Goal: Task Accomplishment & Management: Use online tool/utility

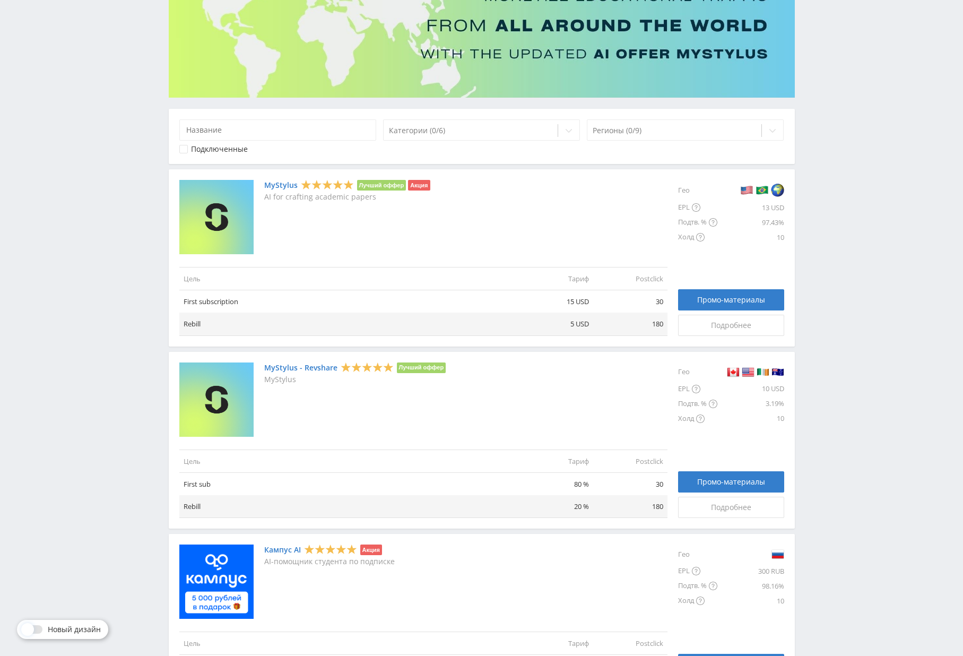
scroll to position [118, 0]
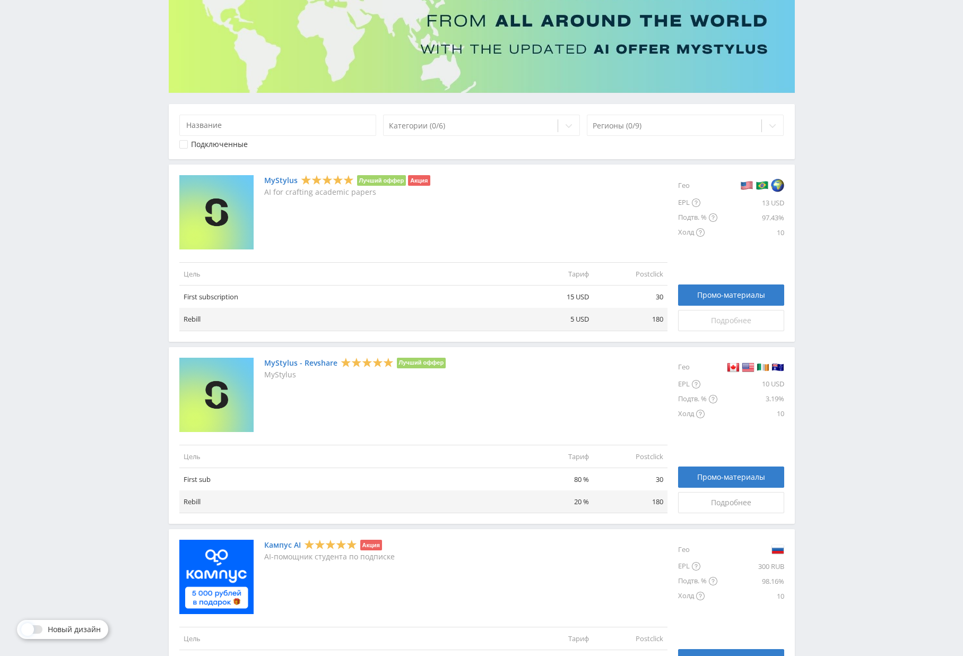
click at [712, 316] on span "Подробнее" at bounding box center [731, 320] width 40 height 8
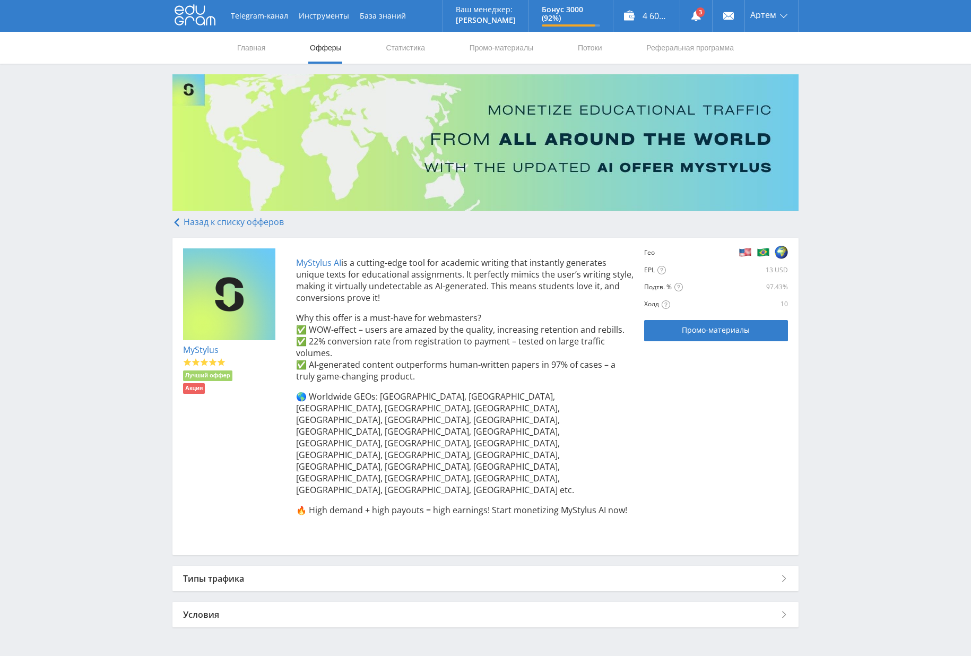
click at [370, 566] on div "Типы трафика" at bounding box center [485, 578] width 626 height 25
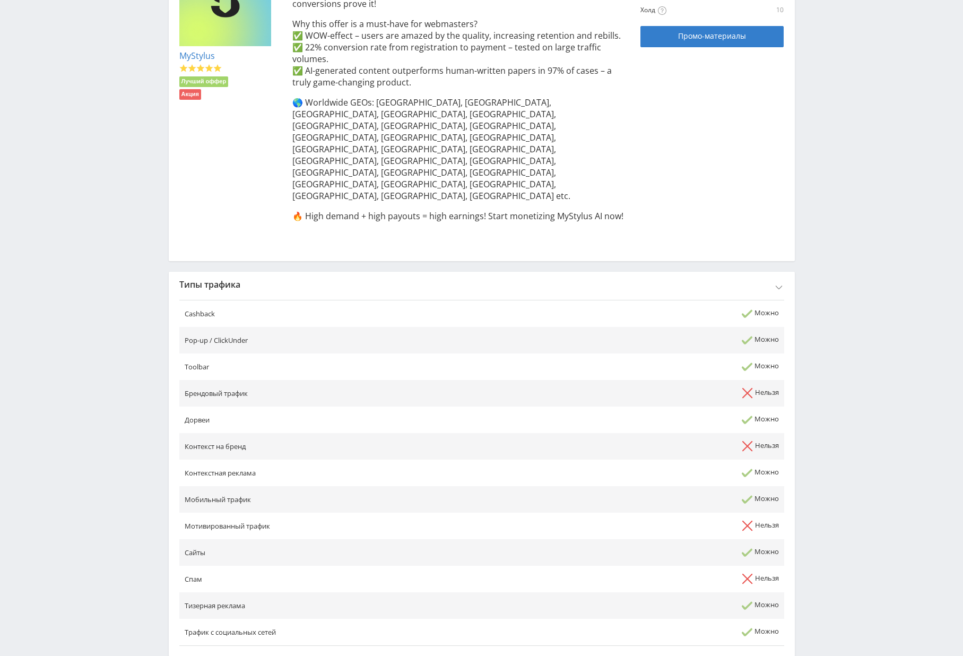
scroll to position [336, 0]
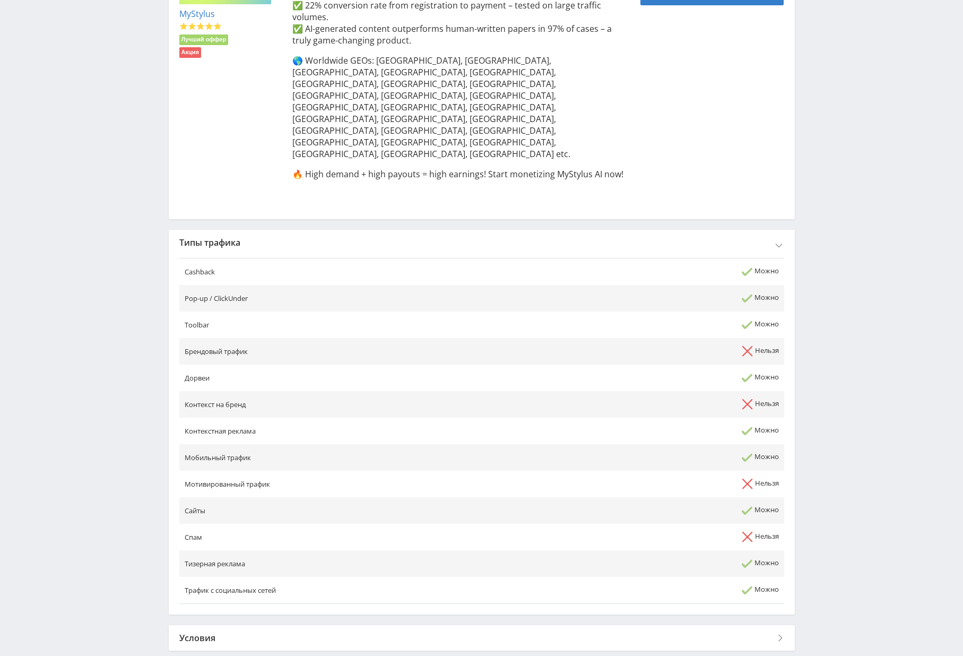
click at [312, 625] on div "Условия" at bounding box center [482, 637] width 626 height 25
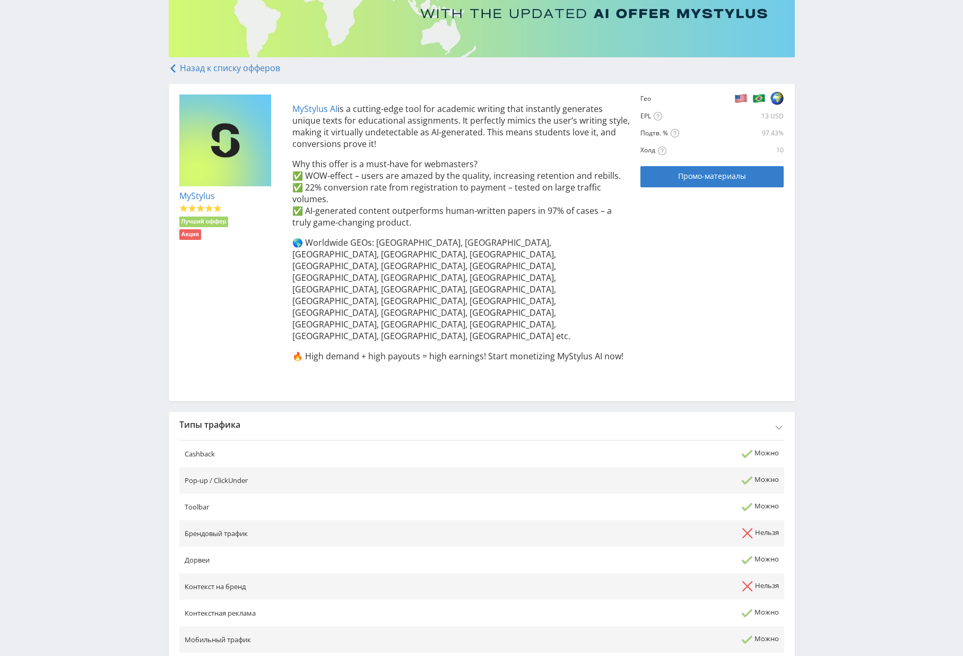
scroll to position [0, 0]
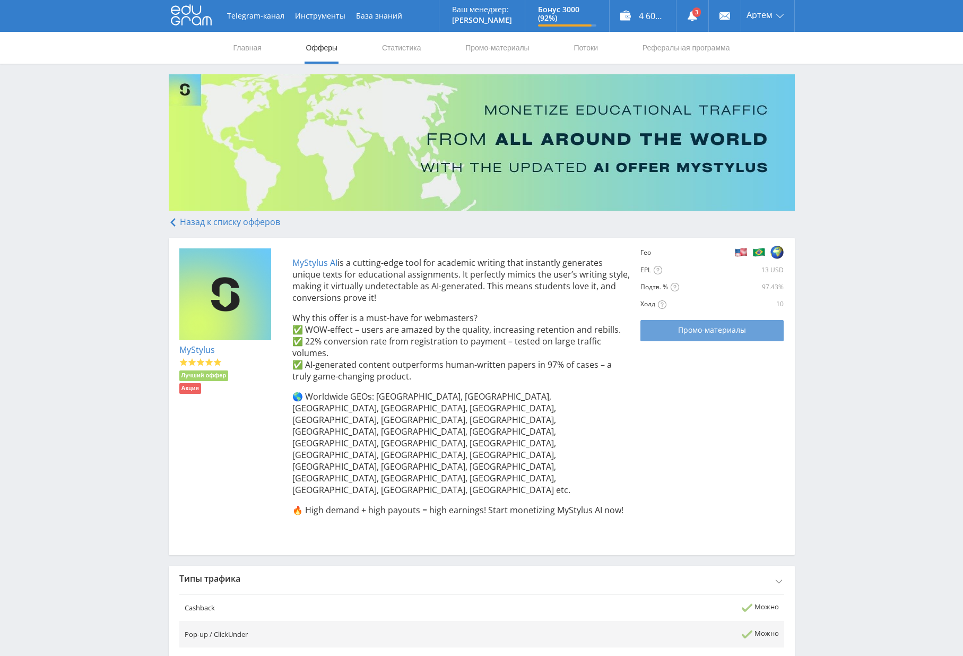
click at [709, 328] on span "Промо-материалы" at bounding box center [712, 330] width 68 height 8
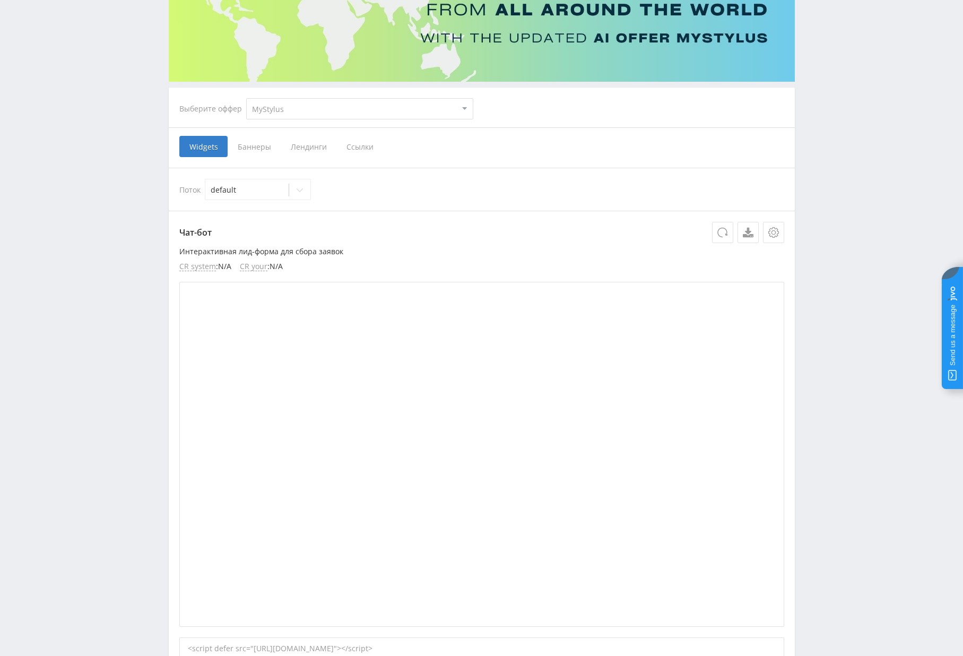
scroll to position [126, 0]
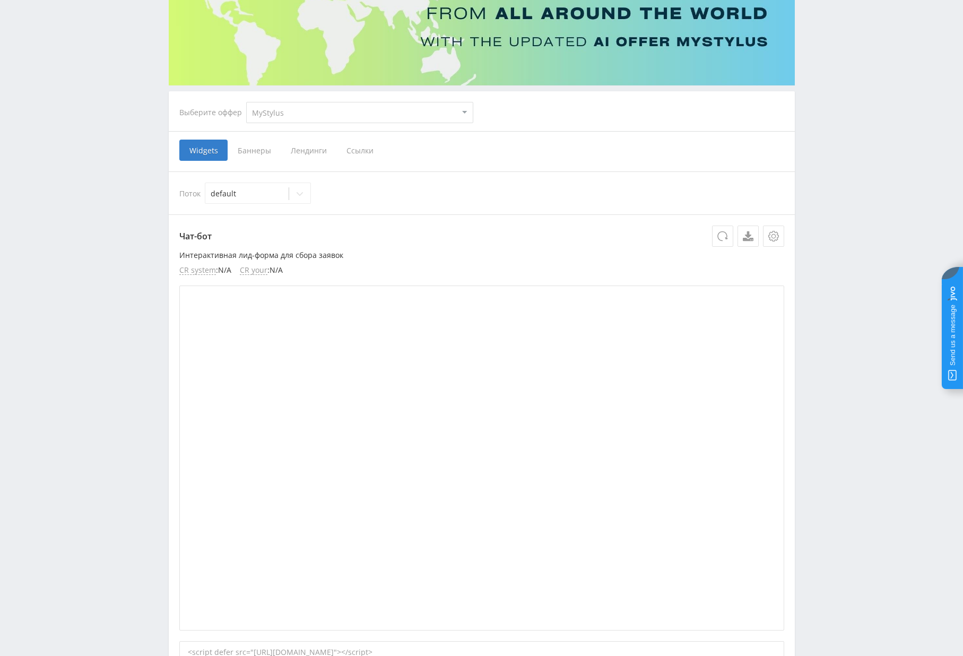
click at [296, 257] on p "Интерактивная лид-форма для сбора заявок" at bounding box center [481, 255] width 605 height 8
click at [353, 257] on p "Интерактивная лид-форма для сбора заявок" at bounding box center [481, 255] width 605 height 8
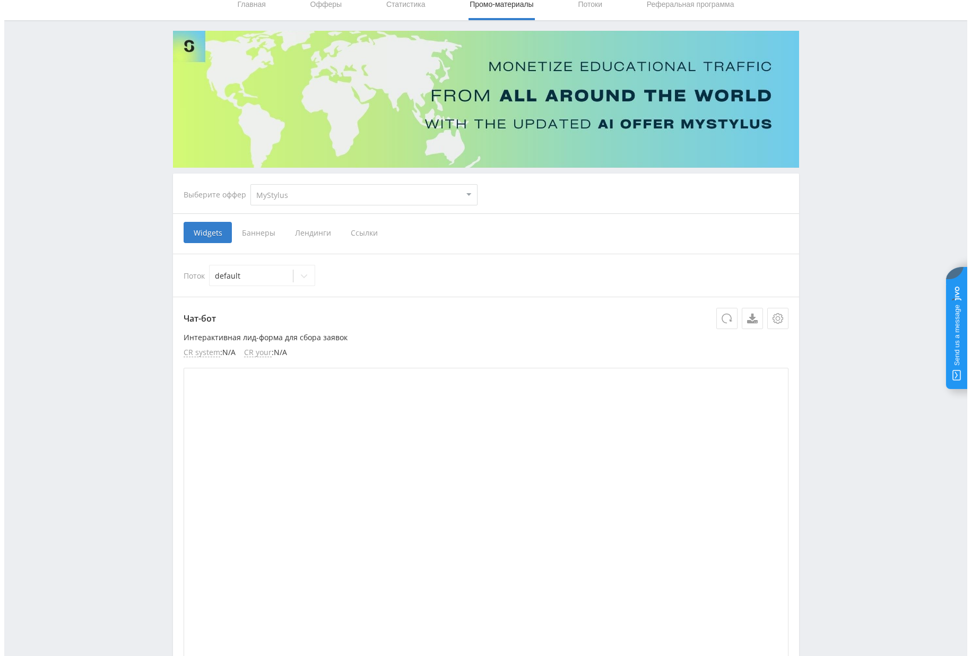
scroll to position [0, 0]
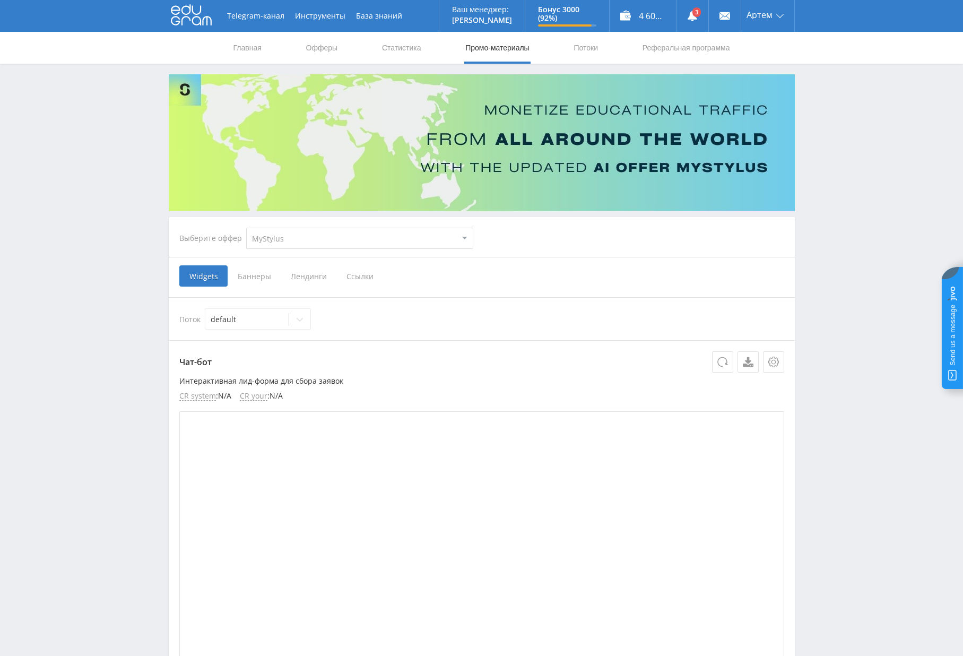
click at [328, 253] on div "Выберите оффер MyStylus MyStylus - Revshare Кампус AI Studybay Автор24 Studybay…" at bounding box center [326, 238] width 311 height 38
click at [0, 200] on html at bounding box center [481, 328] width 963 height 656
click at [255, 277] on span "Баннеры" at bounding box center [254, 275] width 53 height 21
click at [0, 0] on input "Баннеры" at bounding box center [0, 0] width 0 height 0
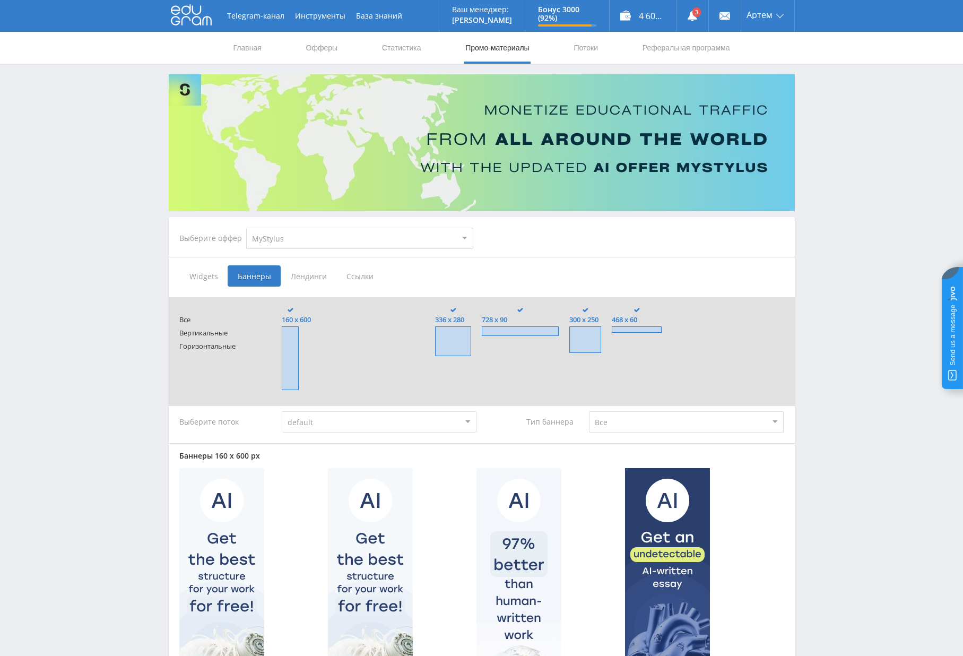
click at [315, 280] on span "Лендинги" at bounding box center [309, 275] width 56 height 21
click at [0, 0] on input "Лендинги" at bounding box center [0, 0] width 0 height 0
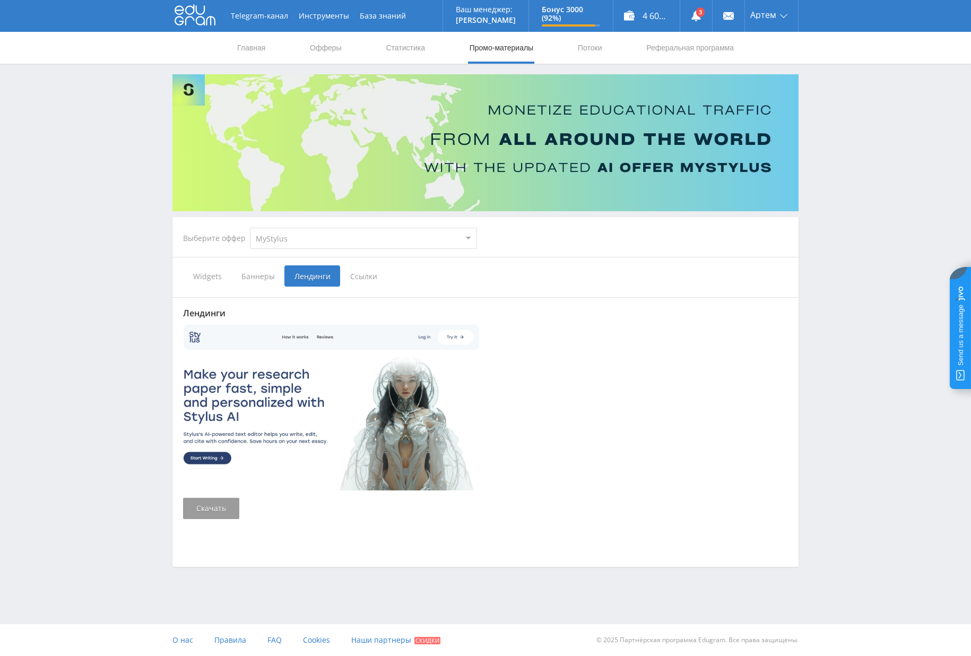
click at [364, 280] on span "Ссылки" at bounding box center [363, 275] width 47 height 21
click at [0, 0] on input "Ссылки" at bounding box center [0, 0] width 0 height 0
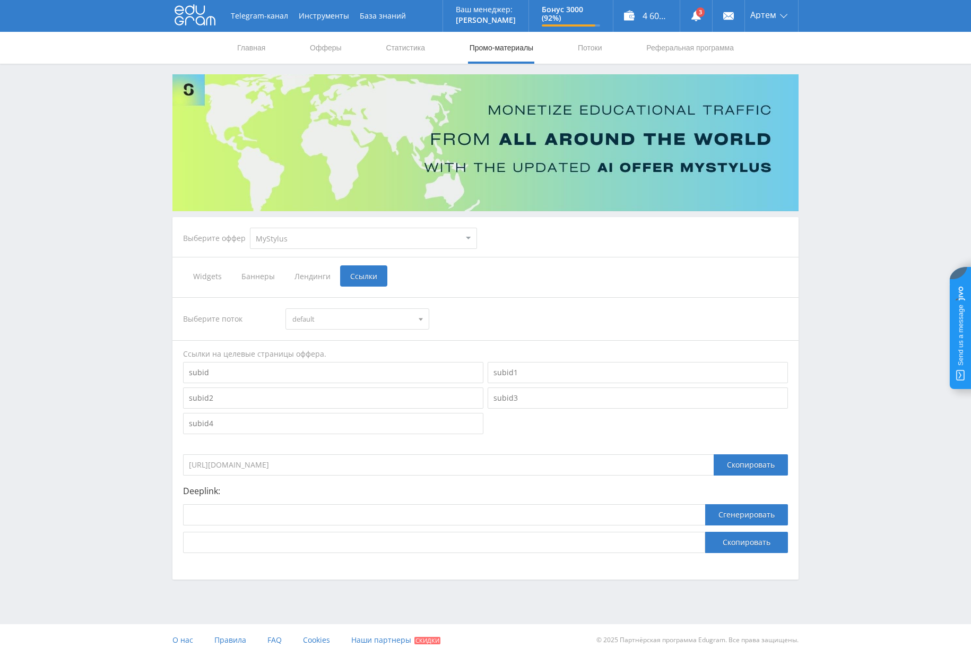
click at [399, 323] on span "default" at bounding box center [352, 319] width 120 height 20
click at [365, 335] on button "default" at bounding box center [357, 338] width 142 height 15
click at [355, 371] on input at bounding box center [333, 372] width 300 height 21
click at [379, 375] on input at bounding box center [333, 372] width 300 height 21
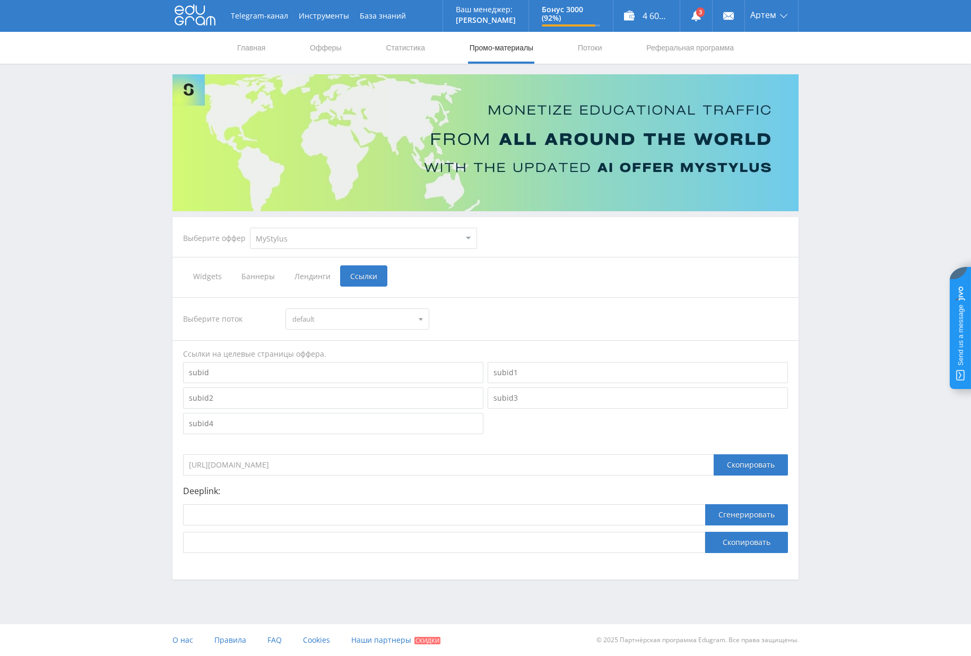
click at [379, 375] on input at bounding box center [333, 372] width 300 height 21
click at [393, 375] on input at bounding box center [333, 372] width 300 height 21
click at [504, 367] on input at bounding box center [638, 372] width 300 height 21
paste input "{telegram_id}"
type input "{telegram_id}"
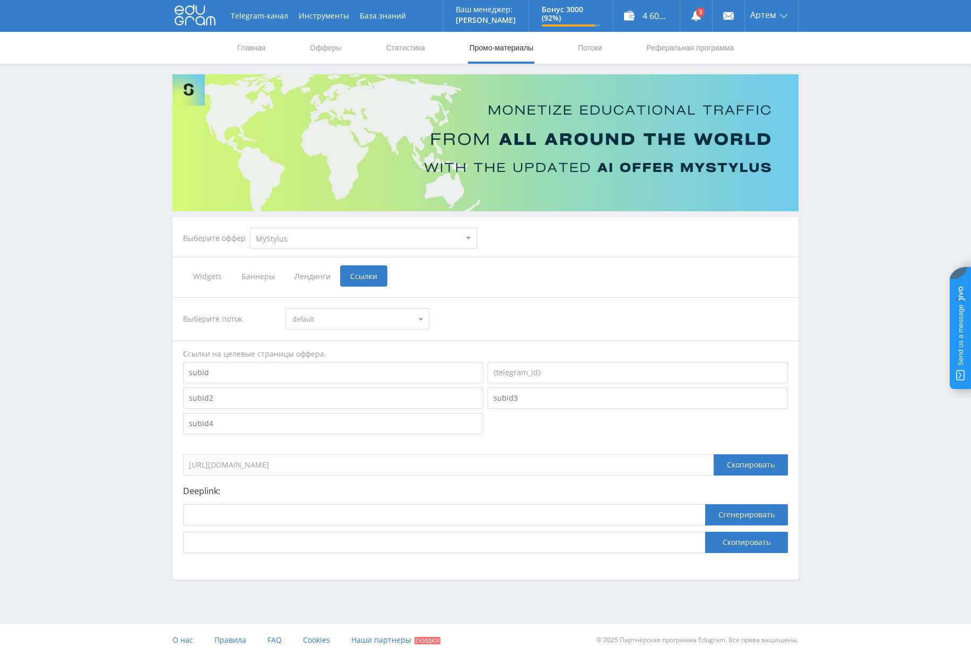
click at [430, 372] on input at bounding box center [333, 372] width 300 height 21
paste input "{telegram_id}"
type input "{telegram_id}"
click at [551, 379] on input "{telegram_id}" at bounding box center [638, 372] width 300 height 21
paste input "{task_id}"
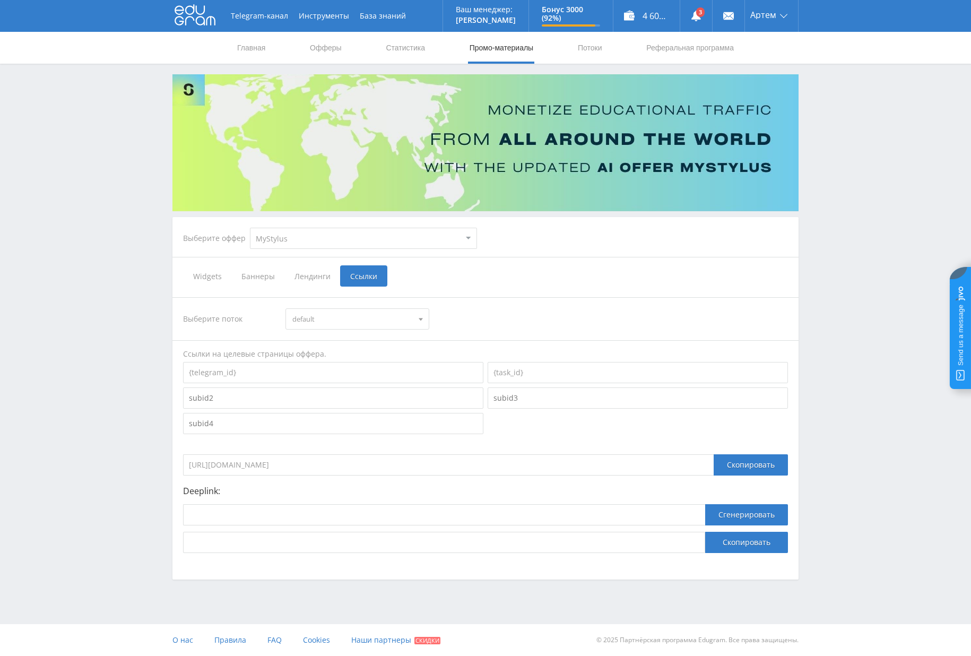
type input "{task_id}"
click at [521, 351] on div "Ссылки на целевые страницы оффера." at bounding box center [485, 354] width 605 height 11
click at [290, 472] on input "https://eduforms.org/?rid=7930943152f629cf&subid=%7Btelegram_id%7D&subid1=%7Bta…" at bounding box center [448, 464] width 531 height 21
click at [429, 472] on input "https://eduforms.org/?rid=7930943152f629cf&subid=%7Btelegram_id%7D&subid1=%7Bta…" at bounding box center [448, 464] width 531 height 21
click at [428, 487] on p "Deeplink:" at bounding box center [485, 491] width 605 height 10
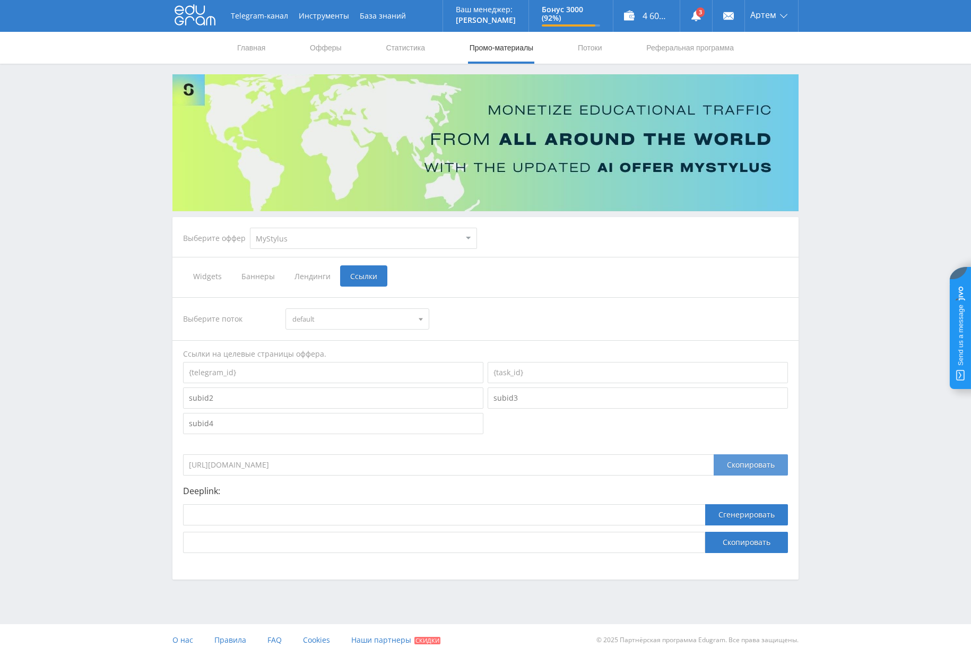
click at [720, 464] on div "Скопировать" at bounding box center [751, 464] width 74 height 21
click at [718, 464] on div "Скопировать" at bounding box center [751, 464] width 74 height 21
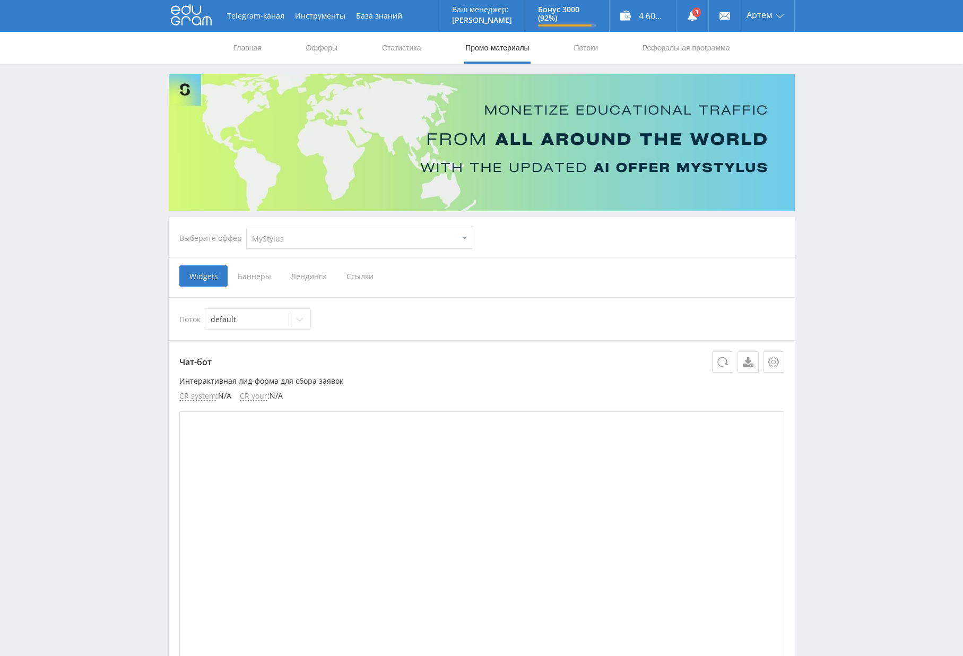
click at [318, 278] on span "Лендинги" at bounding box center [309, 275] width 56 height 21
click at [0, 0] on input "Лендинги" at bounding box center [0, 0] width 0 height 0
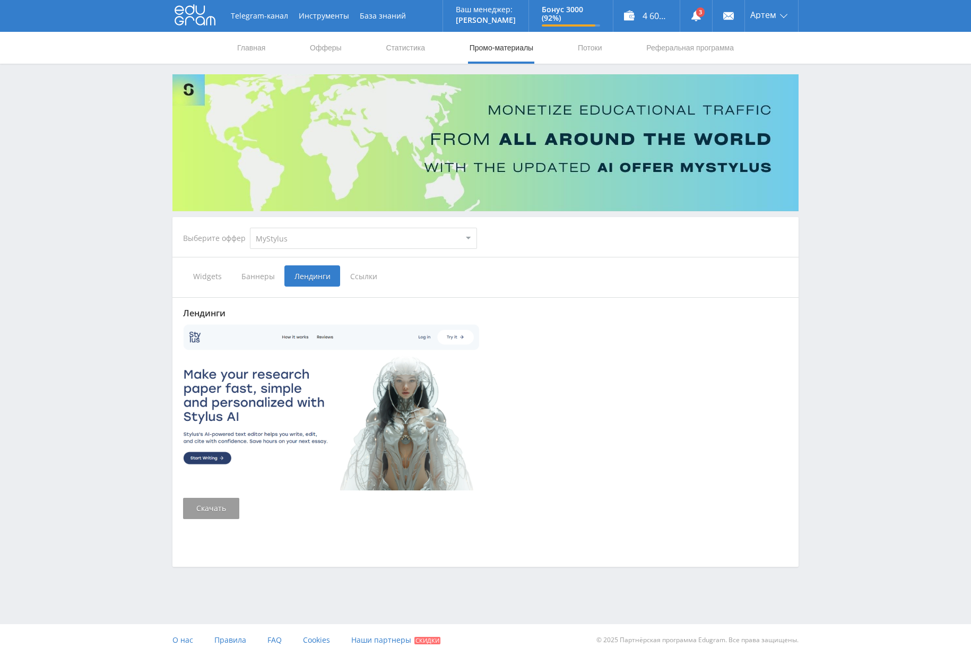
click at [364, 278] on span "Ссылки" at bounding box center [363, 275] width 47 height 21
click at [0, 0] on input "Ссылки" at bounding box center [0, 0] width 0 height 0
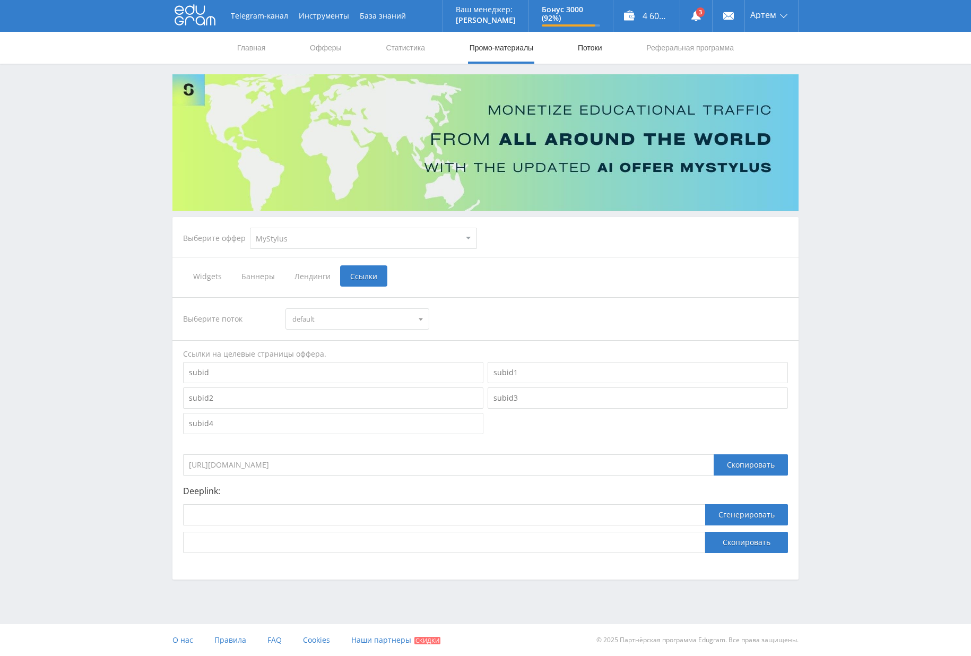
click at [602, 50] on link "Потоки" at bounding box center [590, 48] width 27 height 32
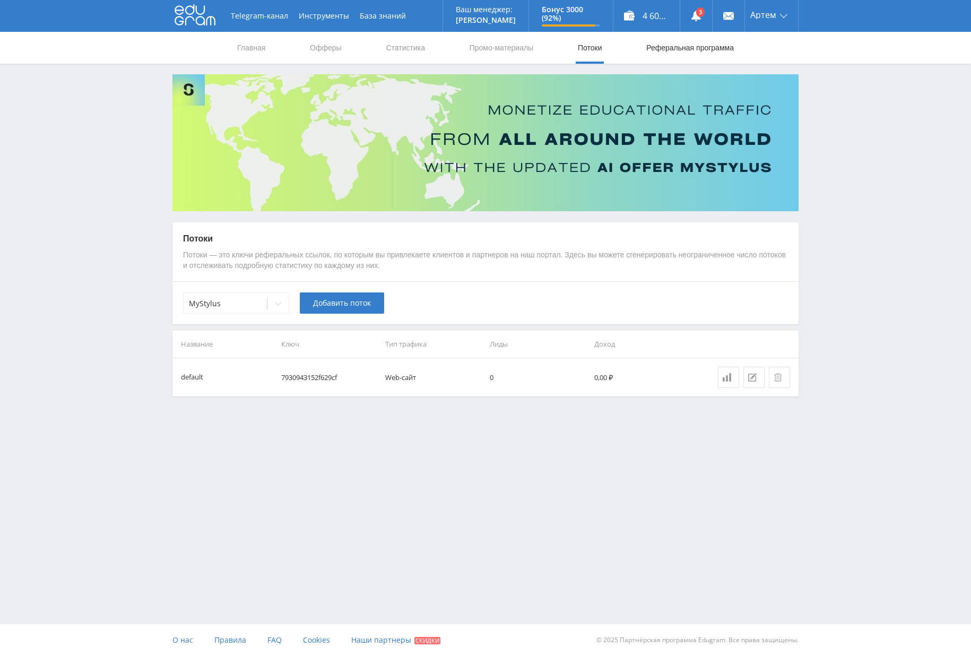
click at [680, 49] on link "Реферальная программа" at bounding box center [690, 48] width 90 height 32
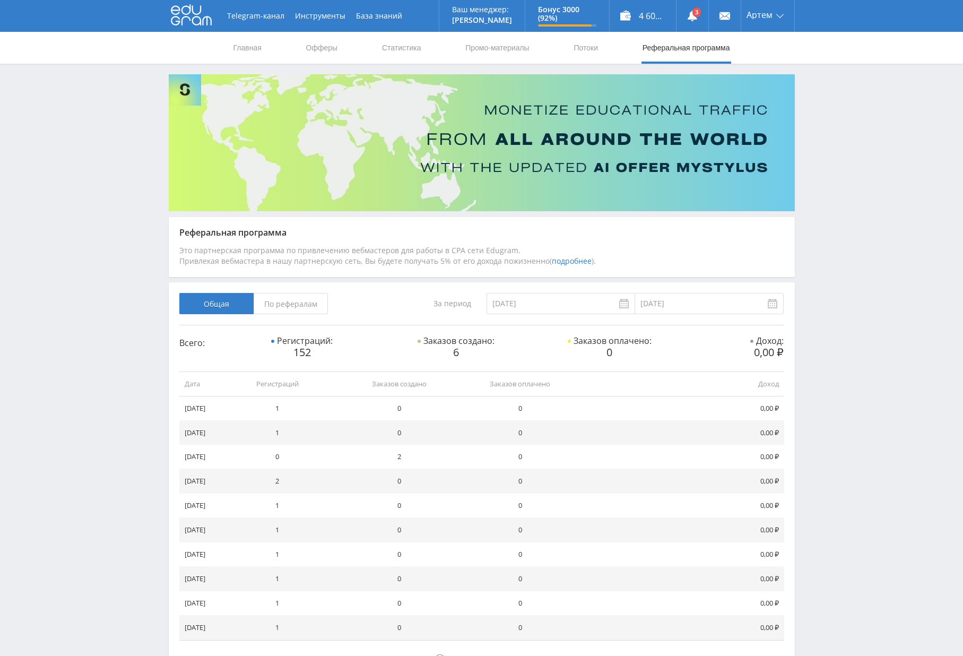
click at [265, 52] on nav "Главная Офферы Статистика Промо-материалы Потоки Реферальная программа" at bounding box center [481, 48] width 499 height 32
click at [246, 52] on link "Главная" at bounding box center [247, 48] width 30 height 32
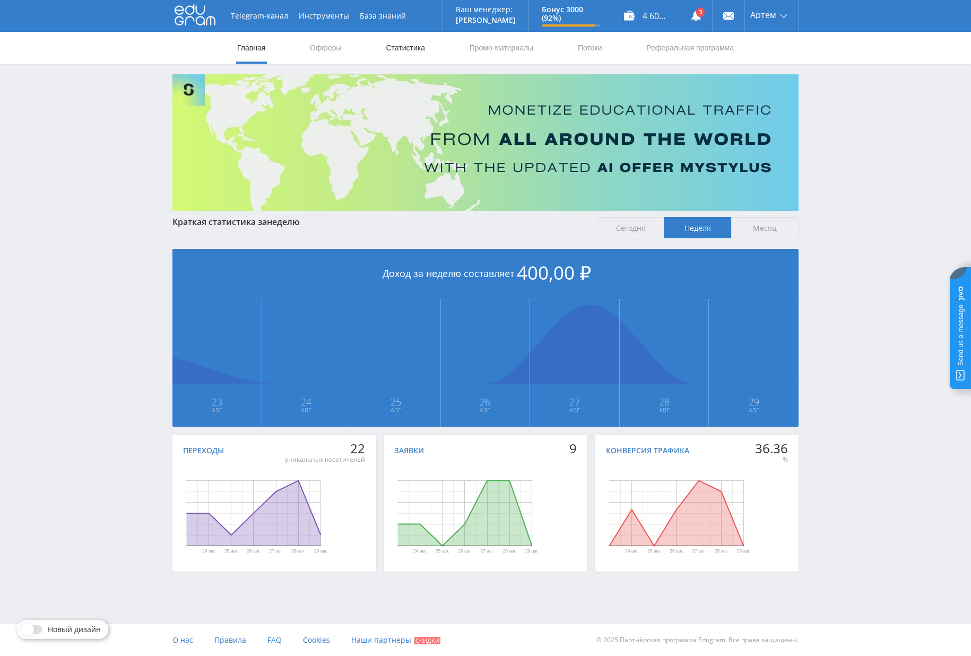
click at [403, 52] on link "Статистика" at bounding box center [405, 48] width 41 height 32
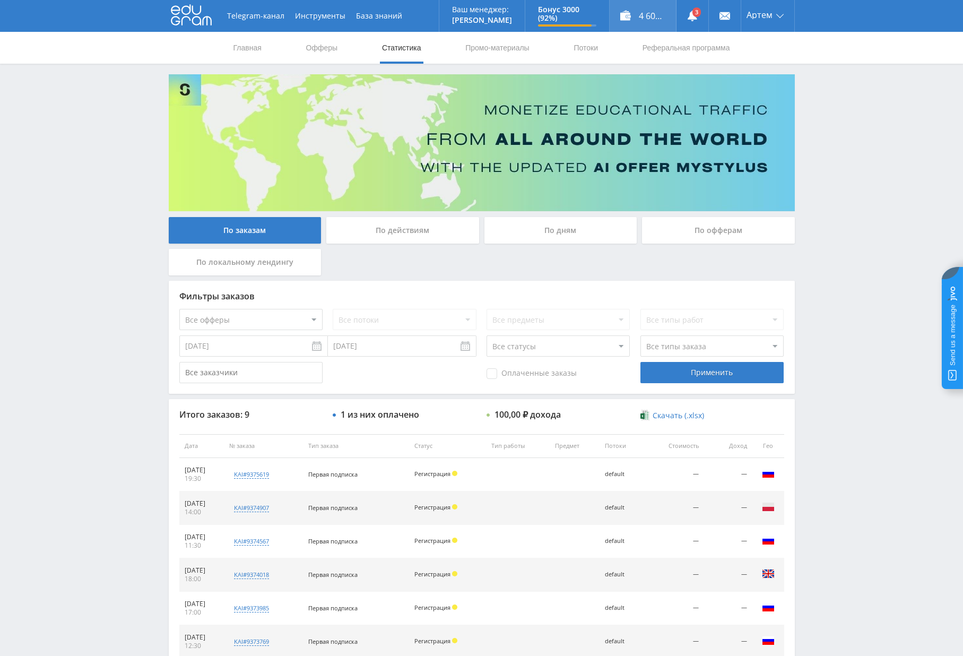
click at [655, 11] on div "4 600,00 ₽" at bounding box center [643, 16] width 66 height 32
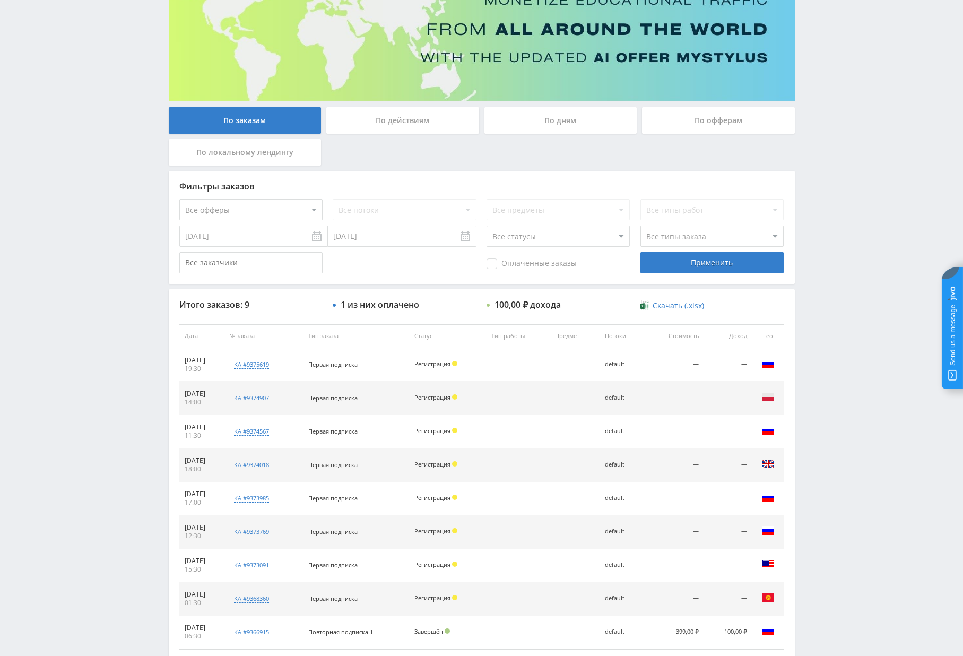
scroll to position [108, 0]
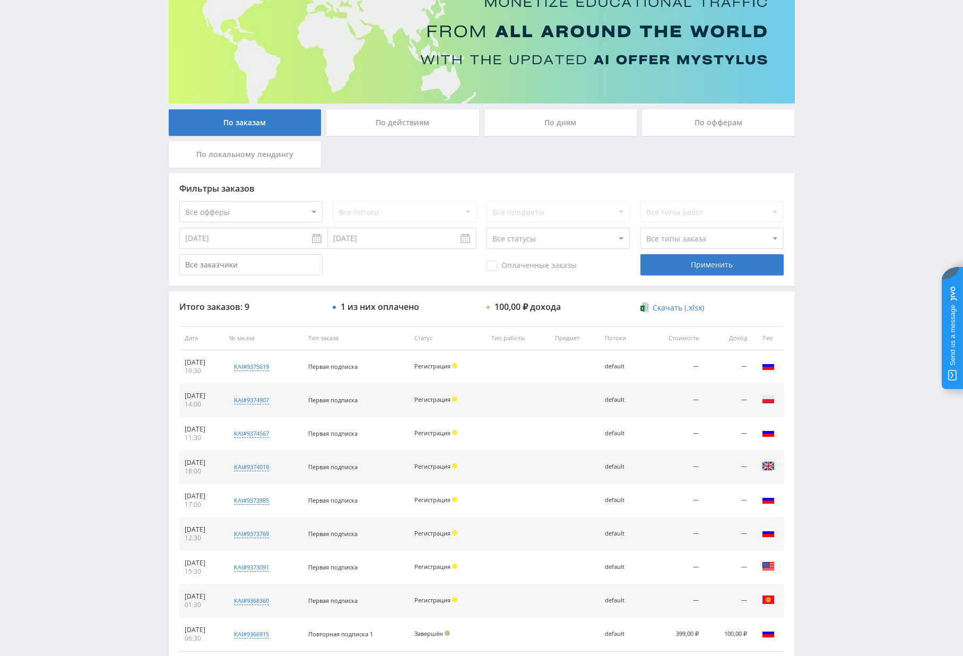
click at [550, 131] on div "По дням" at bounding box center [561, 122] width 153 height 27
click at [0, 0] on input "По дням" at bounding box center [0, 0] width 0 height 0
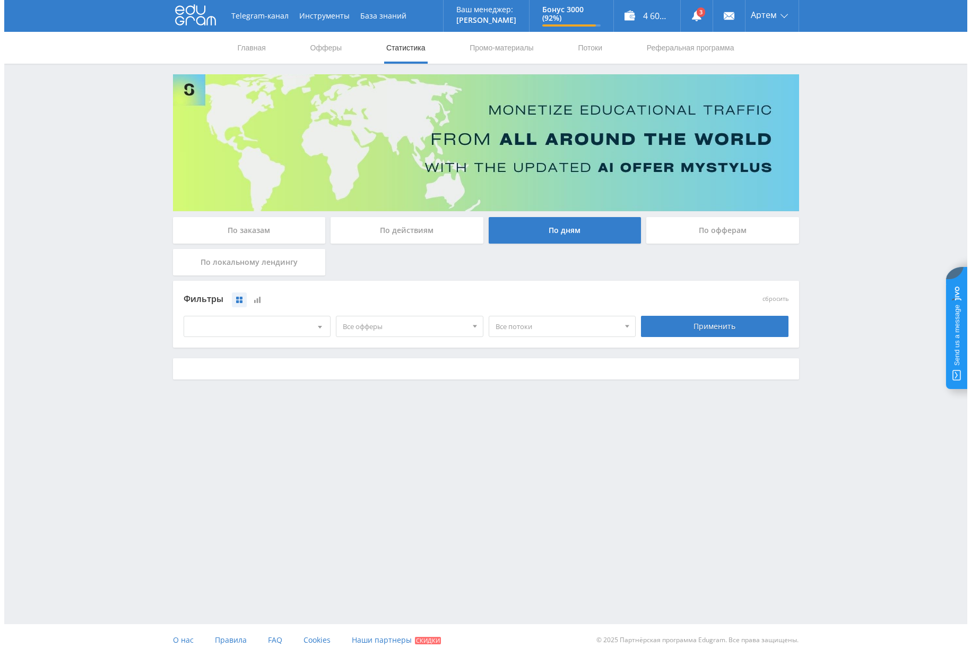
scroll to position [0, 0]
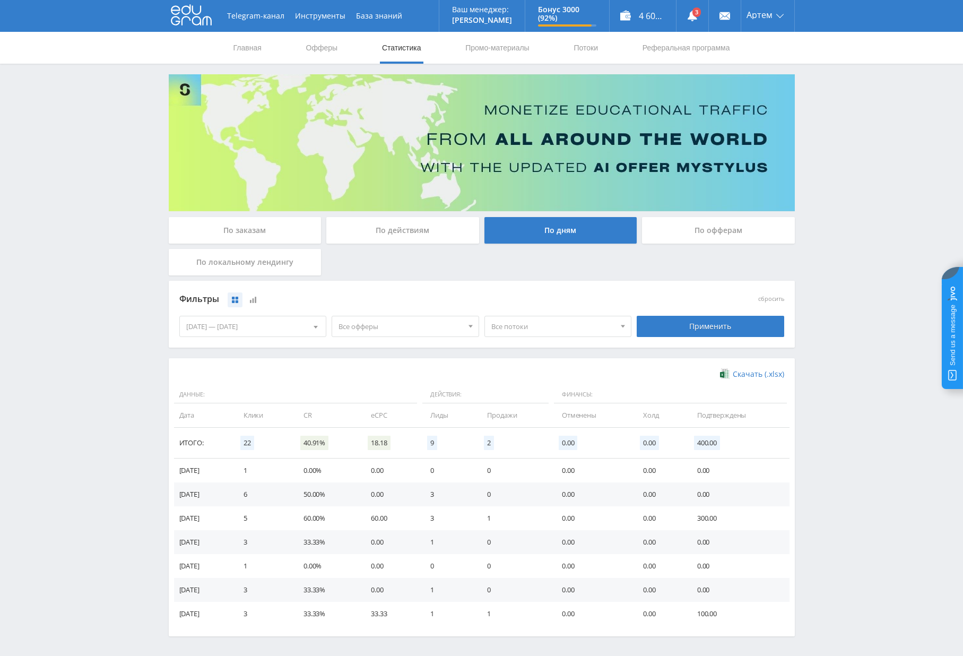
click at [716, 238] on div "По офферам" at bounding box center [718, 230] width 153 height 27
click at [0, 0] on input "По офферам" at bounding box center [0, 0] width 0 height 0
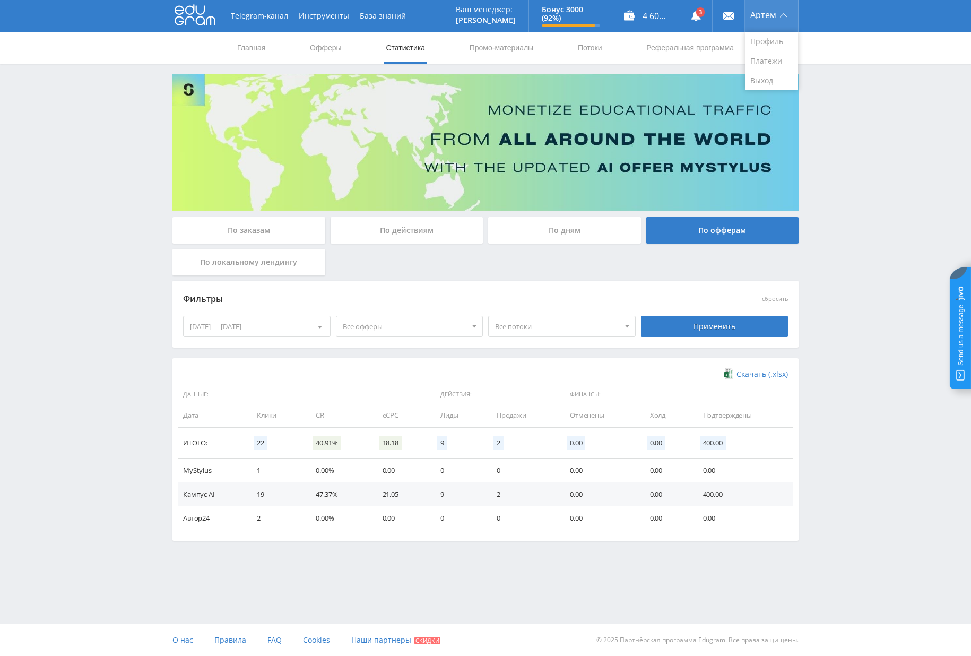
click at [765, 22] on div "Артем" at bounding box center [771, 16] width 53 height 32
click at [316, 14] on button "Инструменты" at bounding box center [323, 16] width 61 height 32
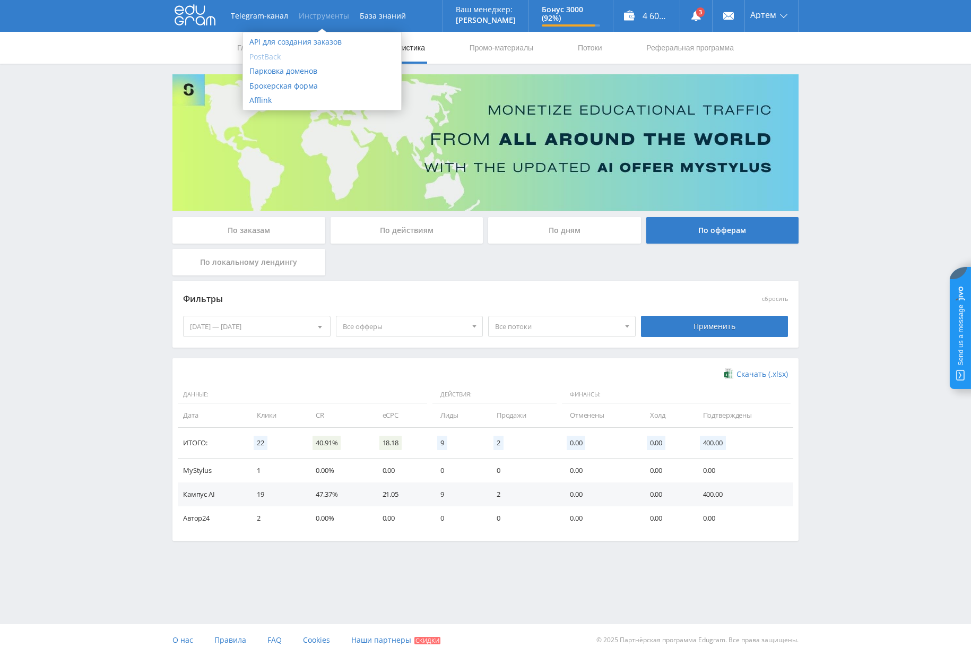
click at [294, 55] on link "PostBack" at bounding box center [322, 56] width 158 height 15
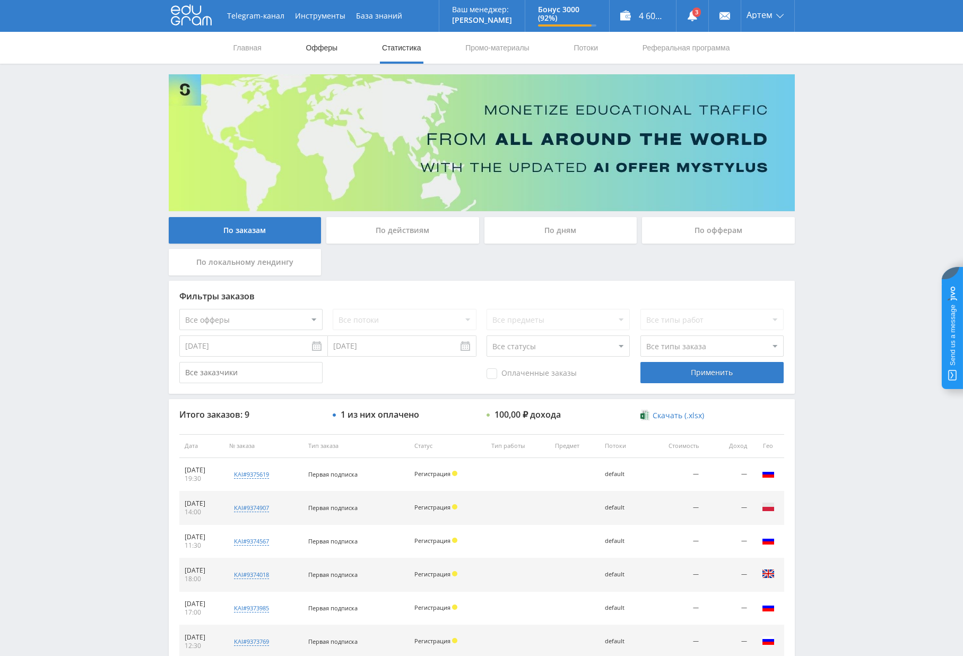
click at [327, 51] on link "Офферы" at bounding box center [322, 48] width 34 height 32
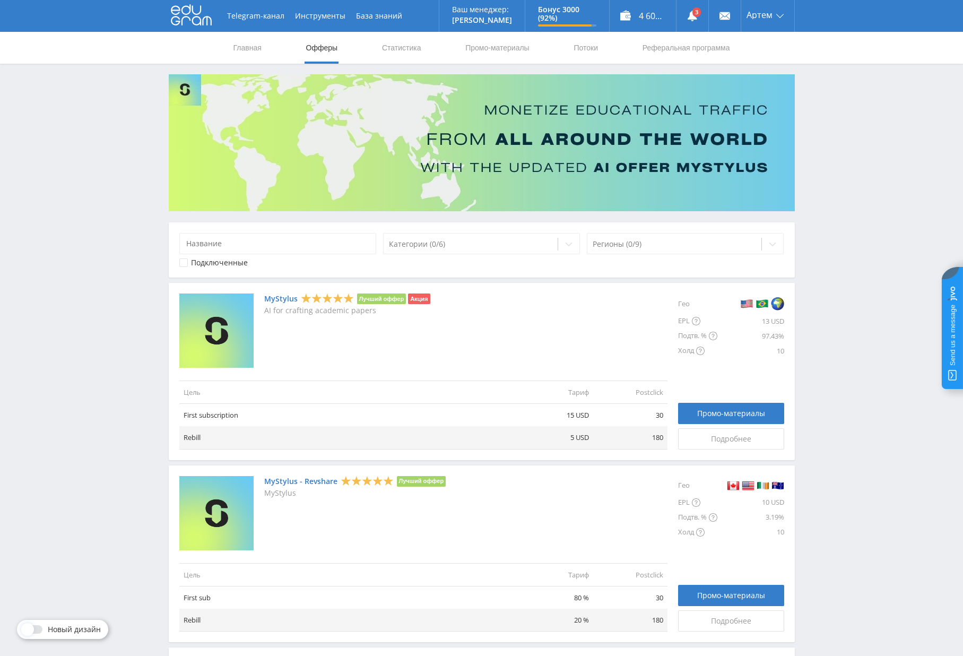
click at [230, 323] on img at bounding box center [216, 330] width 74 height 74
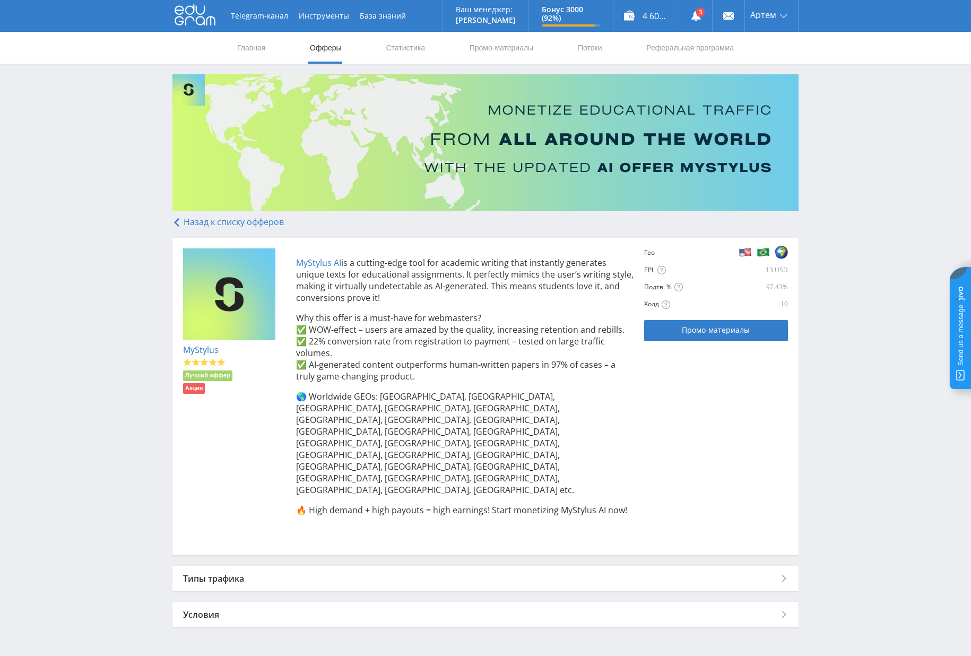
click at [589, 284] on p "MyStylus AI is a cutting-edge tool for academic writing that instantly generate…" at bounding box center [465, 280] width 338 height 47
drag, startPoint x: 391, startPoint y: 298, endPoint x: 290, endPoint y: 261, distance: 107.3
click at [290, 261] on div "MyStylus AI is a cutting-edge tool for academic writing that instantly generate…" at bounding box center [460, 396] width 349 height 296
click at [332, 283] on p "MyStylus AI is a cutting-edge tool for academic writing that instantly generate…" at bounding box center [465, 280] width 338 height 47
drag, startPoint x: 390, startPoint y: 300, endPoint x: 287, endPoint y: 261, distance: 110.2
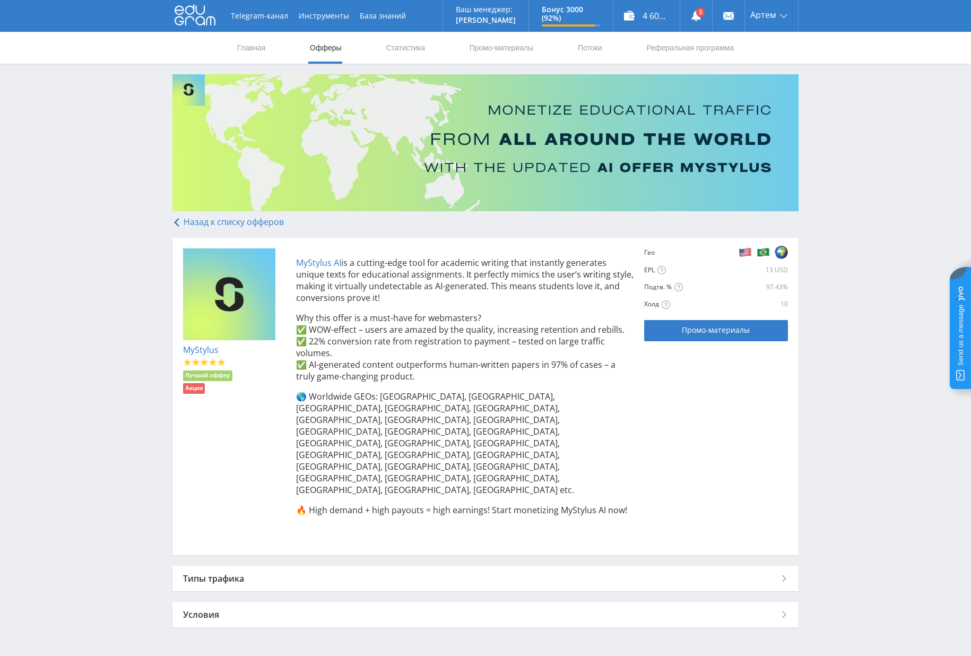
click at [287, 261] on div "MyStylus AI is a cutting-edge tool for academic writing that instantly generate…" at bounding box center [460, 396] width 349 height 296
copy p "MyStylus AI is a cutting-edge tool for academic writing that instantly generate…"
click at [395, 263] on p "MyStylus AI is a cutting-edge tool for academic writing that instantly generate…" at bounding box center [465, 280] width 338 height 47
drag, startPoint x: 292, startPoint y: 262, endPoint x: 342, endPoint y: 263, distance: 49.9
click at [342, 263] on div "MyStylus AI is a cutting-edge tool for academic writing that instantly generate…" at bounding box center [460, 396] width 349 height 296
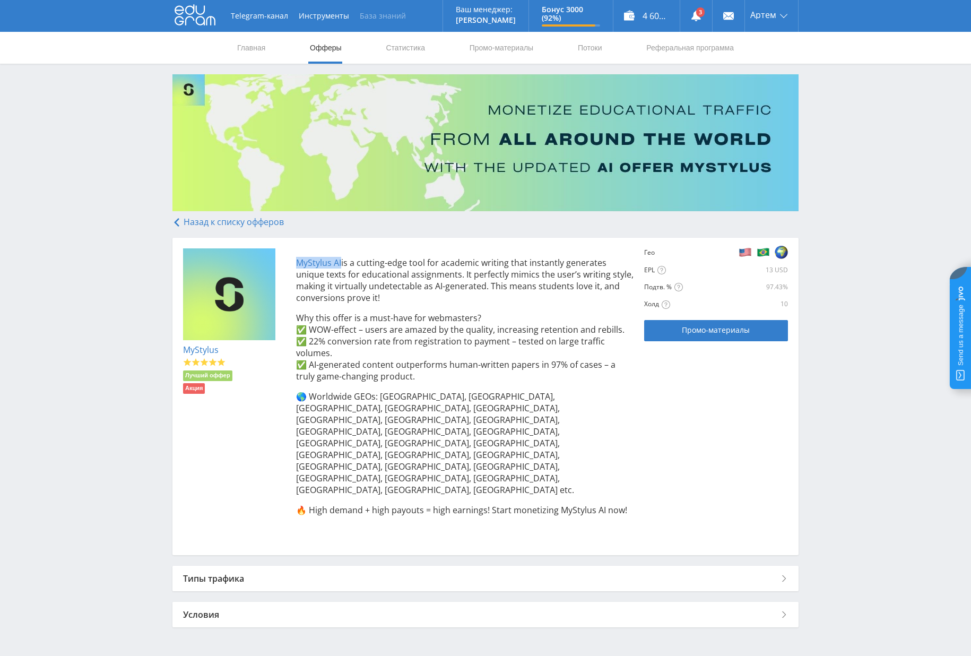
copy link "MyStylus AI"
click at [588, 263] on p "MyStylus AI is a cutting-edge tool for academic writing that instantly generate…" at bounding box center [465, 280] width 338 height 47
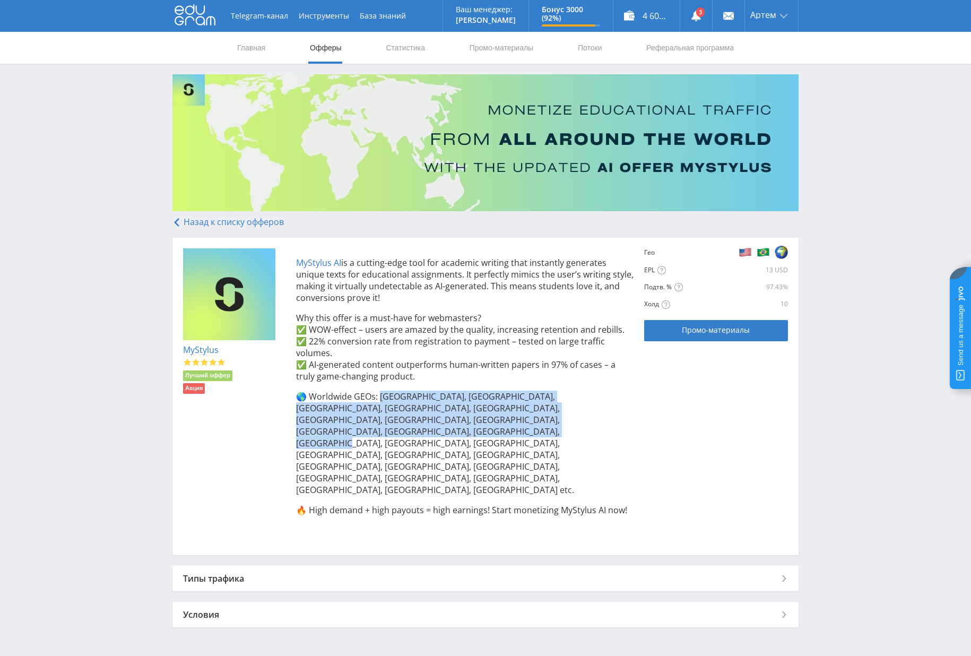
drag, startPoint x: 620, startPoint y: 420, endPoint x: 381, endPoint y: 392, distance: 240.5
click at [381, 392] on p "🌎 Worldwide GEOs: USA, UK, Canada, Australia, Mexico, Brazil, UAE, Turkey, Indi…" at bounding box center [465, 443] width 338 height 105
copy p "SA, UK, Canada, Australia, Mexico, Brazil, UAE, Turkey, India, China, South Kor…"
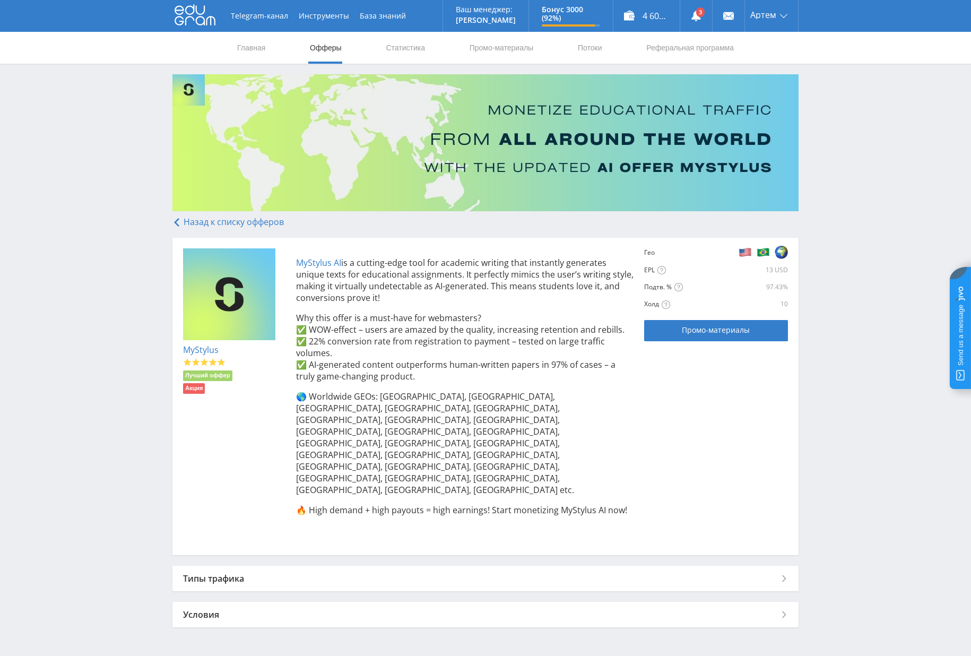
click at [478, 351] on p "Why this offer is a must-have for webmasters? ✅ WOW-effect – users are amazed b…" at bounding box center [465, 347] width 338 height 70
click at [352, 566] on div "Типы трафика" at bounding box center [485, 578] width 626 height 25
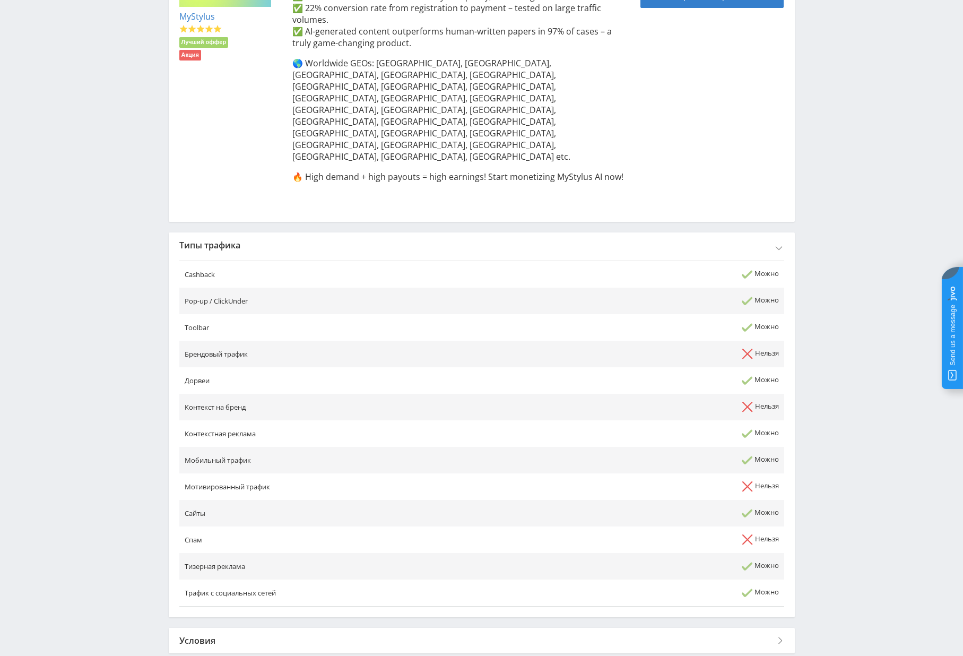
scroll to position [336, 0]
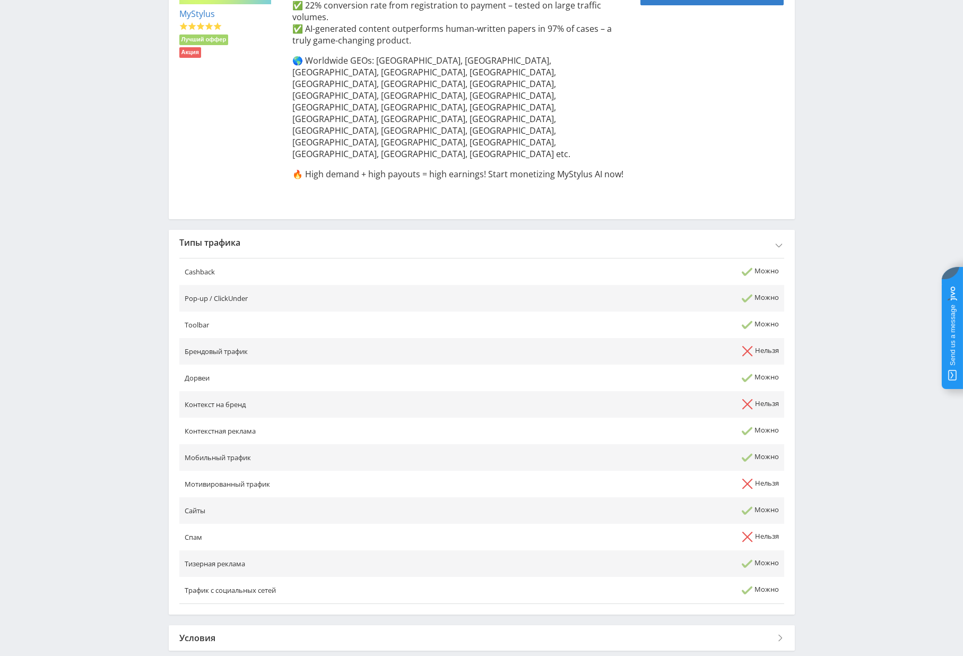
click at [301, 625] on div "Условия" at bounding box center [482, 637] width 626 height 25
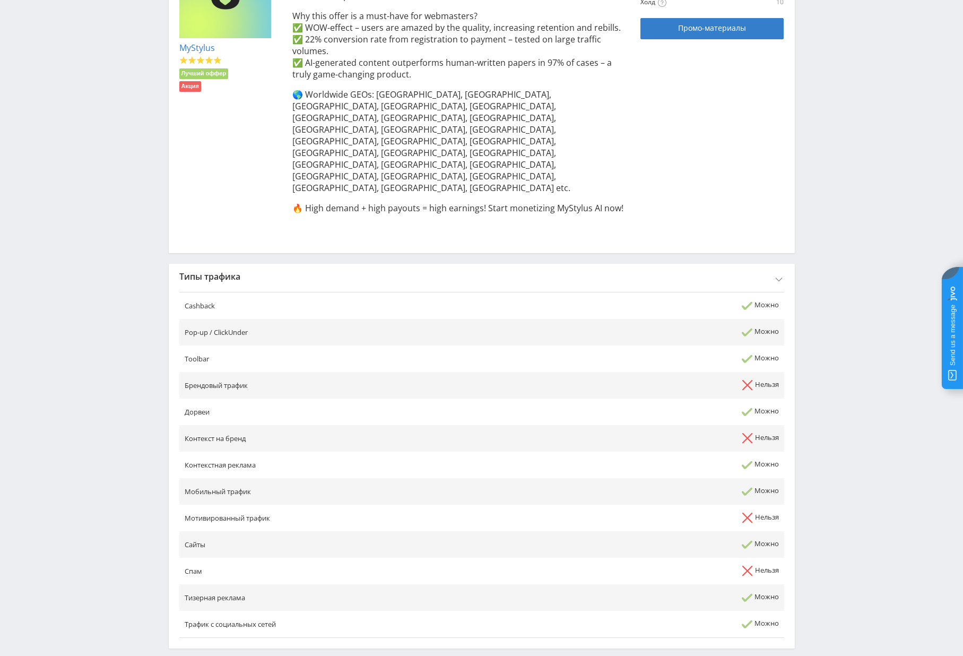
scroll to position [0, 0]
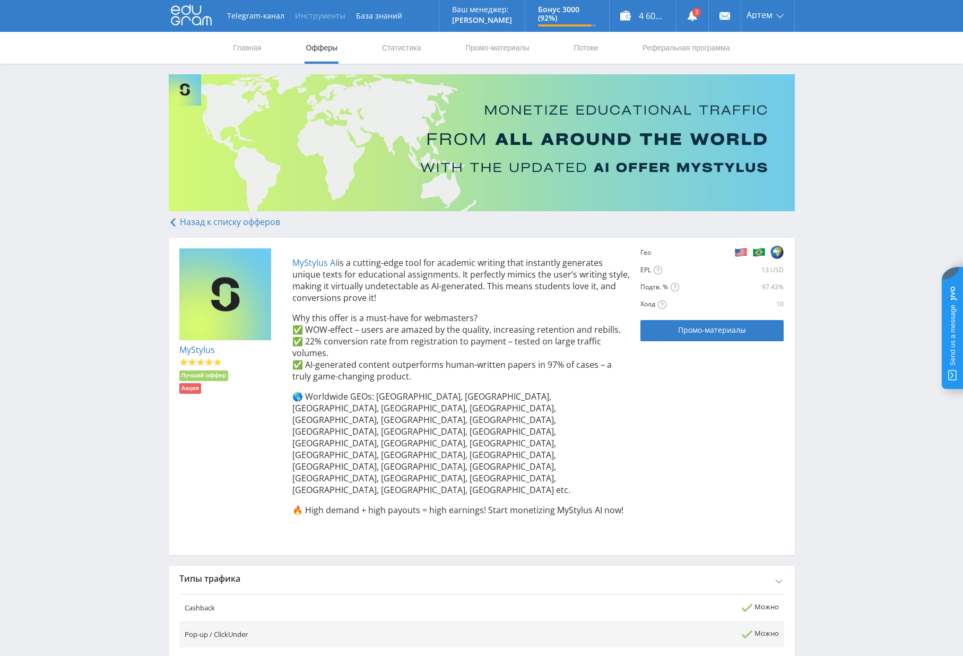
click at [315, 14] on button "Инструменты" at bounding box center [320, 16] width 61 height 32
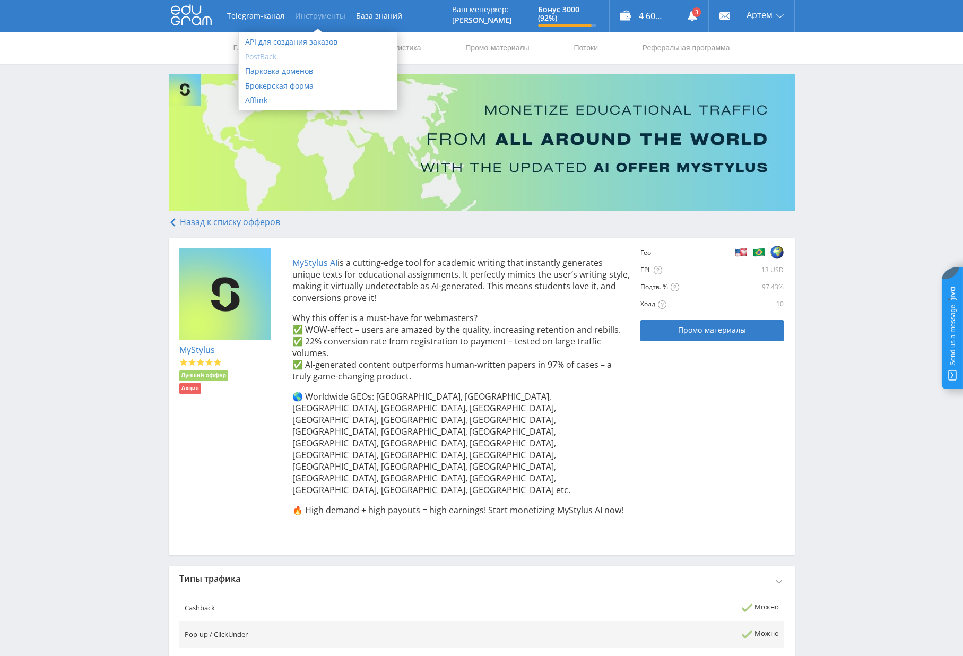
click at [301, 55] on link "PostBack" at bounding box center [318, 56] width 158 height 15
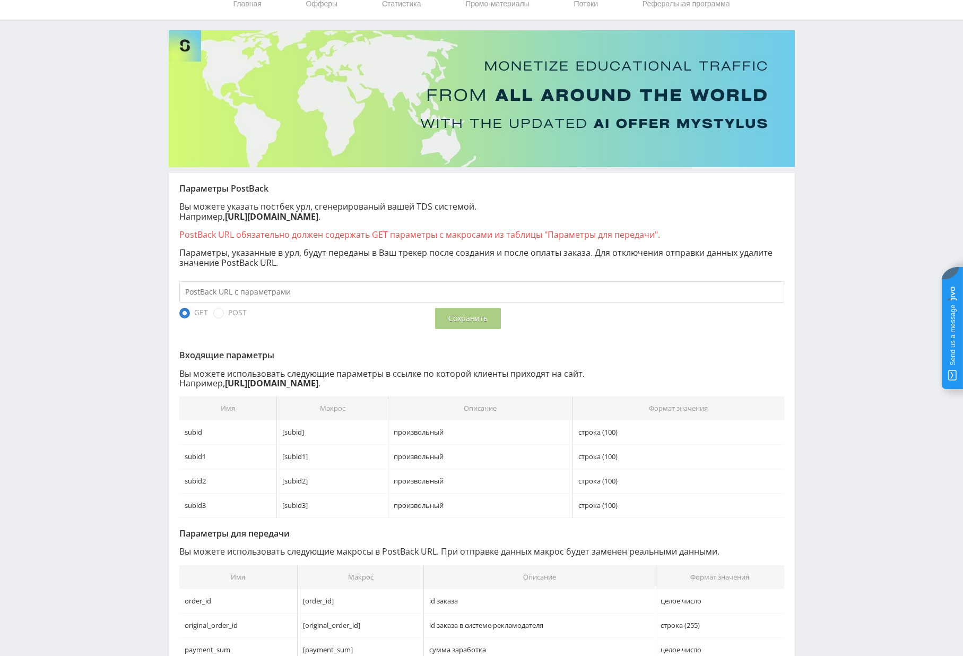
scroll to position [51, 0]
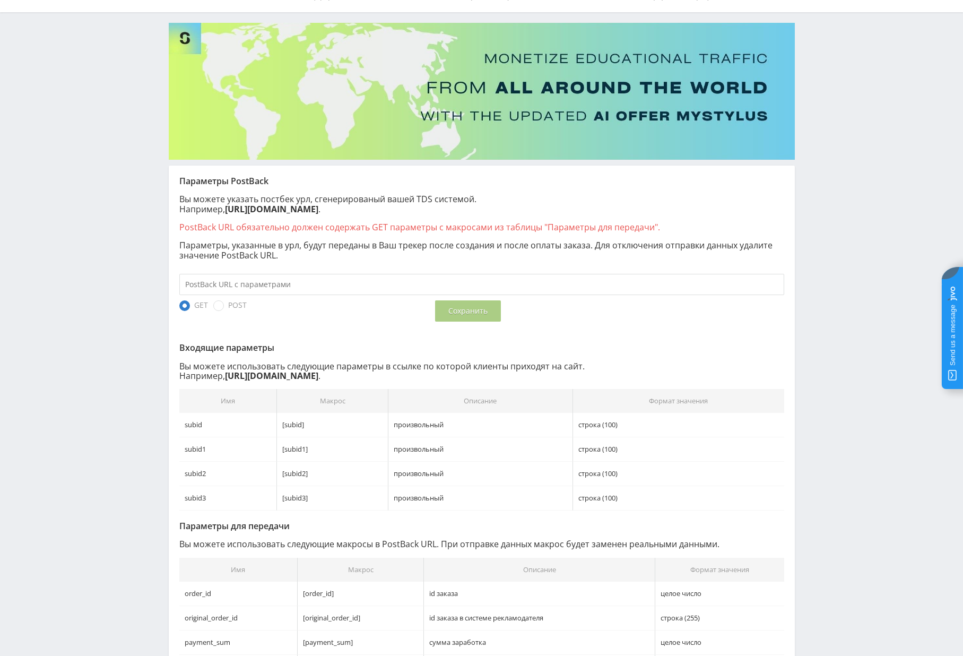
click at [321, 283] on input "text" at bounding box center [481, 284] width 605 height 21
paste input "-adventure.online/api/v1/postback/edugram"
type input "[URL][DOMAIN_NAME]"
click at [240, 302] on span "POST" at bounding box center [229, 305] width 33 height 11
click at [0, 0] on input "POST" at bounding box center [0, 0] width 0 height 0
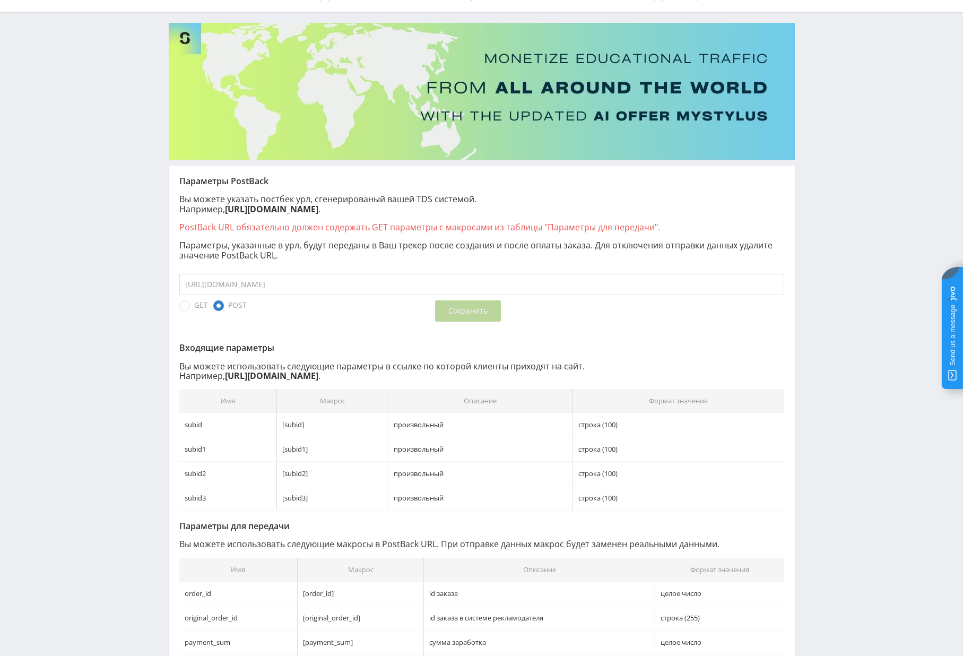
click at [480, 314] on button "Сохранить" at bounding box center [468, 310] width 66 height 21
click at [457, 303] on button "Сохранить" at bounding box center [468, 310] width 66 height 21
click at [436, 314] on button "Сохранить" at bounding box center [468, 310] width 66 height 21
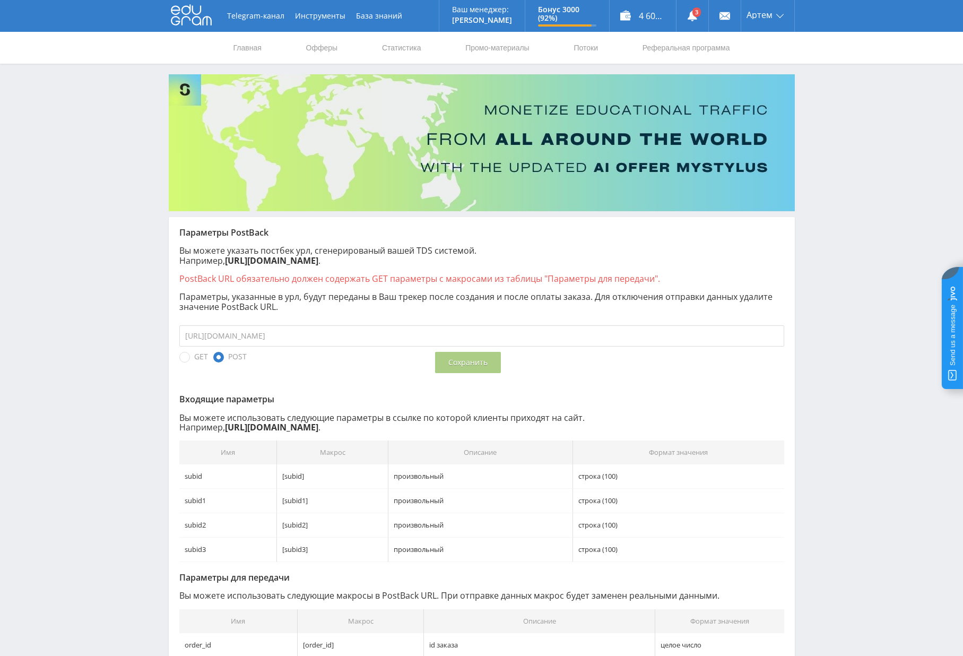
click at [382, 340] on input "[URL][DOMAIN_NAME]" at bounding box center [481, 335] width 605 height 21
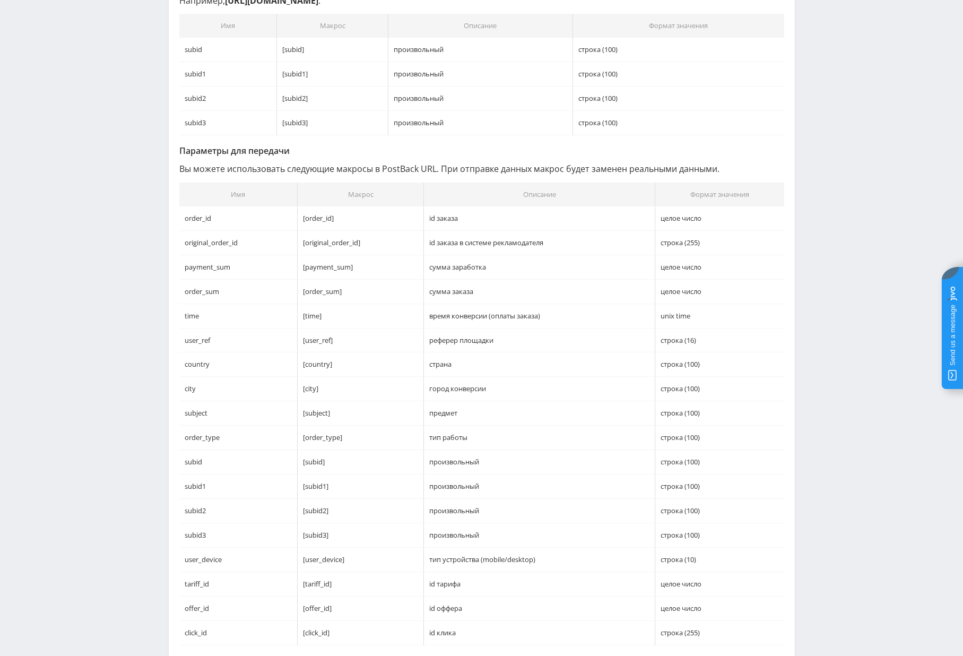
scroll to position [496, 0]
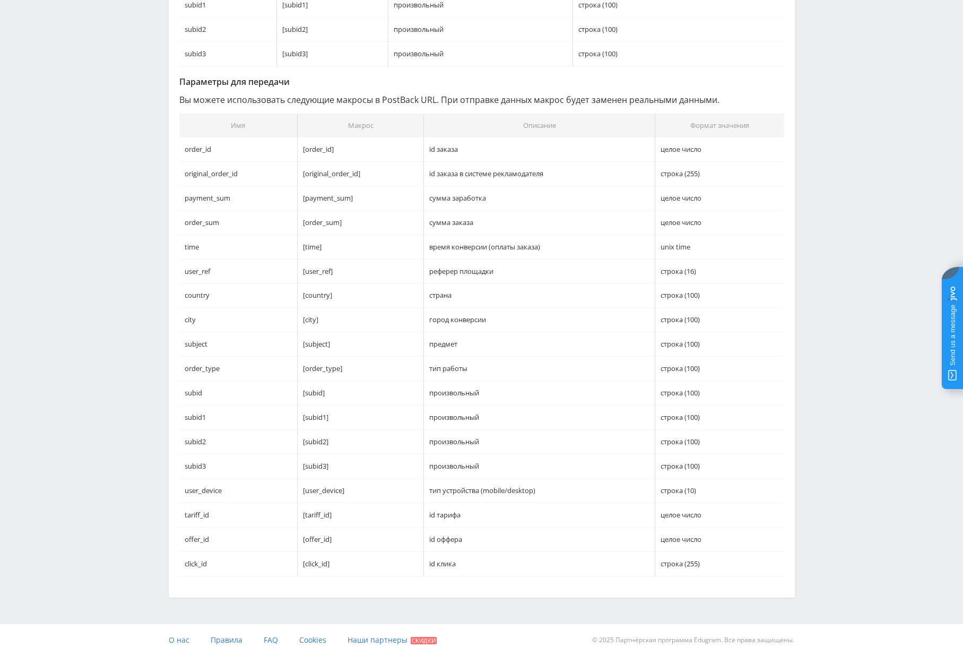
click at [819, 252] on div "Telegram-канал Инструменты База знаний Ваш менеджер: [PERSON_NAME] Online @val_…" at bounding box center [481, 80] width 963 height 1152
